Goal: Information Seeking & Learning: Learn about a topic

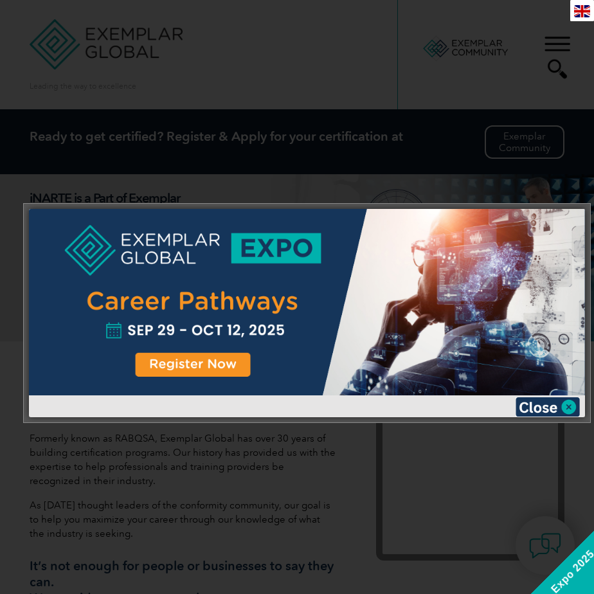
click at [394, 480] on div at bounding box center [297, 297] width 594 height 594
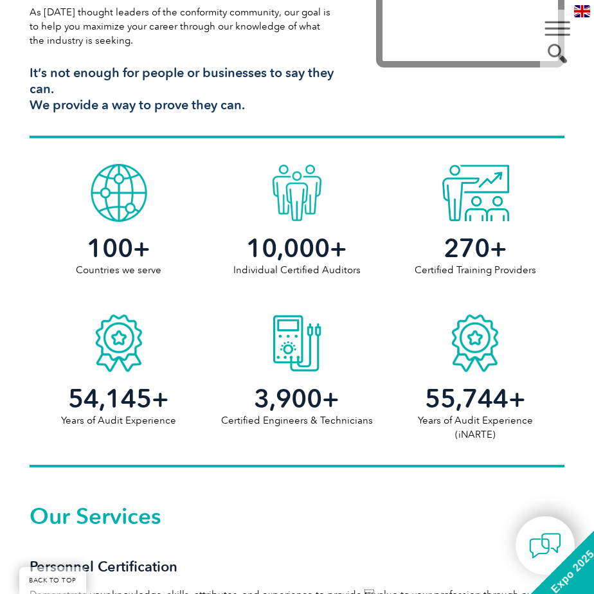
scroll to position [321, 0]
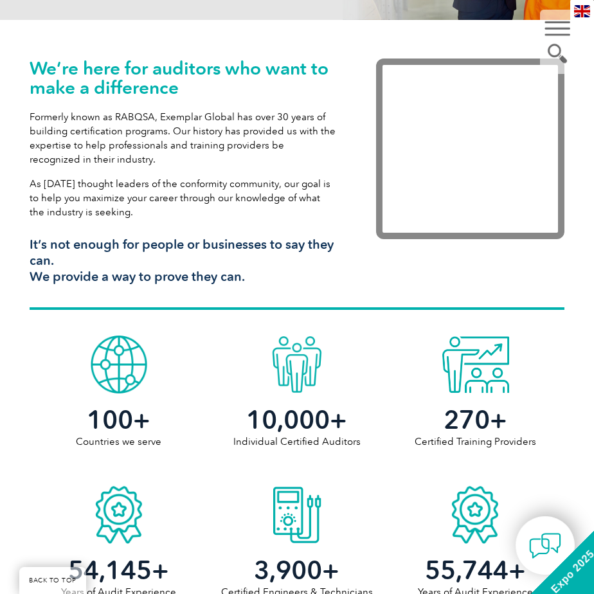
click at [561, 29] on div "▼" at bounding box center [557, 42] width 35 height 64
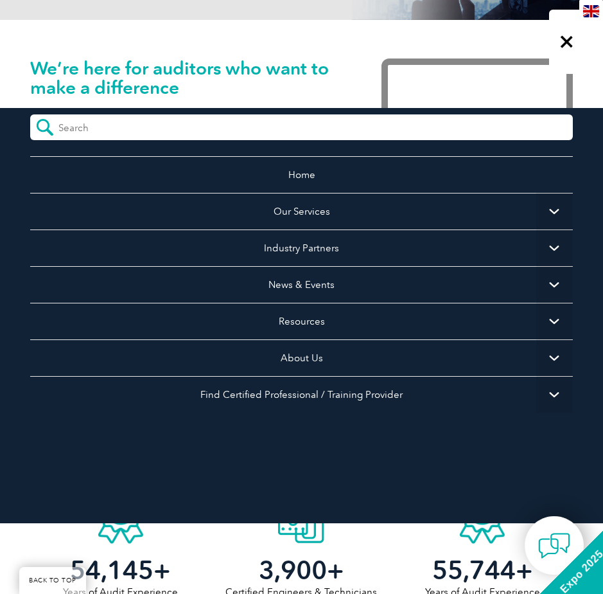
click at [569, 41] on div "▼" at bounding box center [566, 42] width 35 height 64
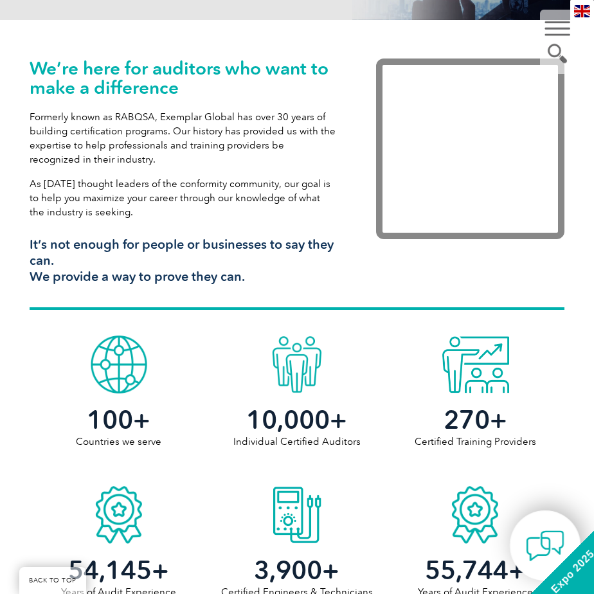
click at [530, 565] on img at bounding box center [544, 545] width 39 height 39
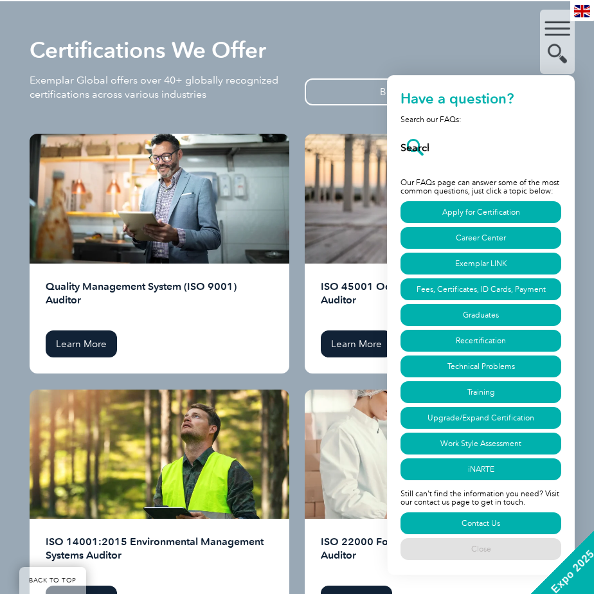
scroll to position [2120, 0]
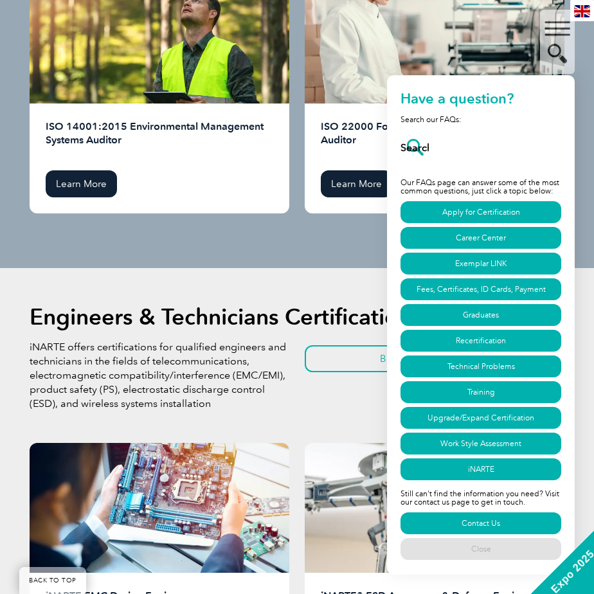
click at [268, 423] on div "Engineers & Technicians Certifications We Offer iNARTE offers certifications fo…" at bounding box center [297, 374] width 534 height 136
click at [554, 577] on span "Expo 2025" at bounding box center [571, 570] width 75 height 75
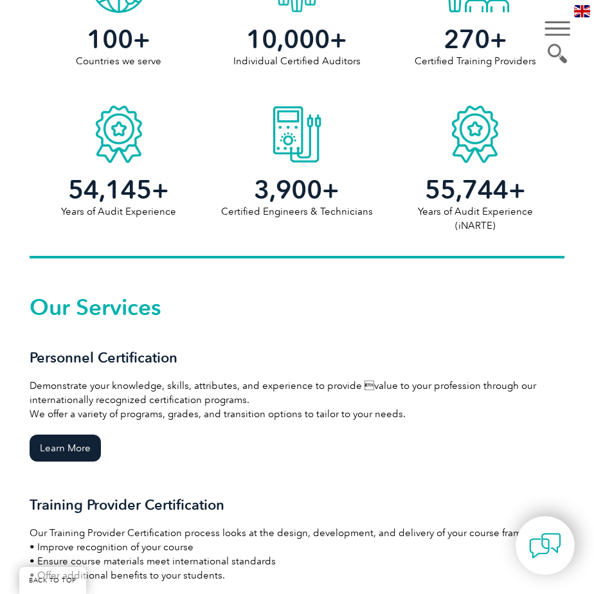
scroll to position [899, 0]
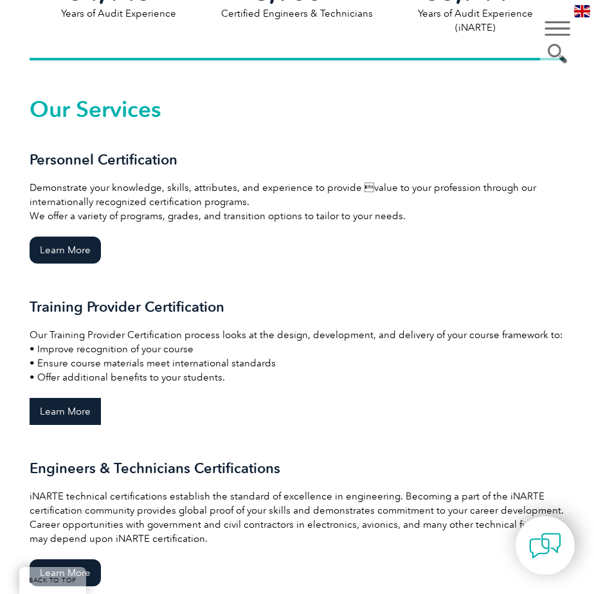
click at [78, 415] on link "Learn More" at bounding box center [65, 411] width 71 height 27
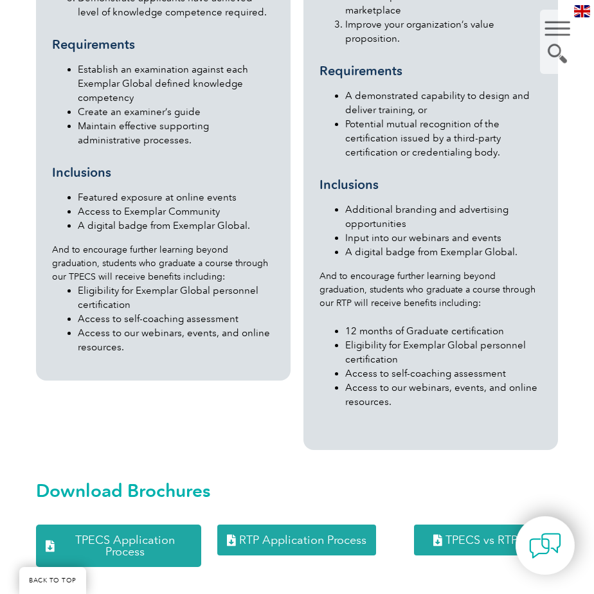
scroll to position [1734, 0]
